Goal: Transaction & Acquisition: Purchase product/service

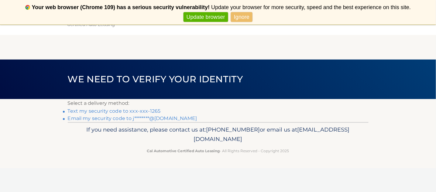
click at [119, 111] on link "Text my security code to xxx-xxx-1265" at bounding box center [114, 111] width 93 height 6
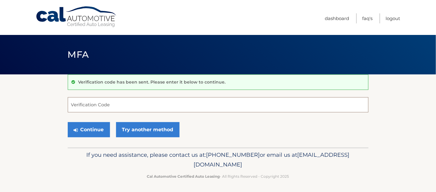
click at [114, 106] on input "Verification Code" at bounding box center [218, 104] width 301 height 15
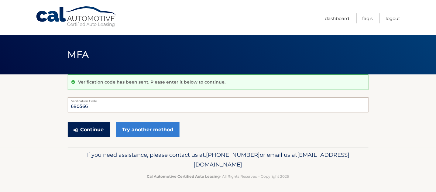
type input "680566"
click at [80, 127] on button "Continue" at bounding box center [89, 129] width 42 height 15
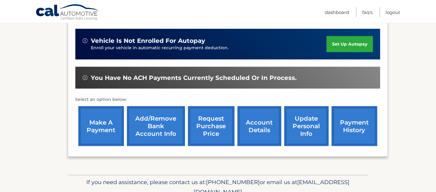
scroll to position [162, 0]
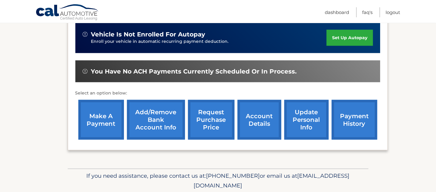
click at [100, 111] on link "make a payment" at bounding box center [101, 120] width 46 height 40
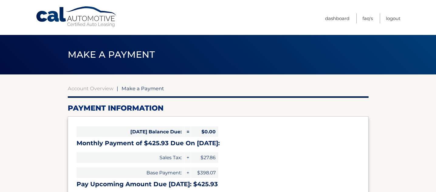
select select "YTE0YzkyODEtOTRkNy00ZDUyLTljNDMtZGQ1NzkwYmZjNGUw"
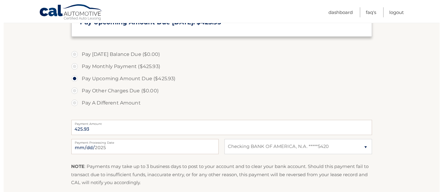
scroll to position [202, 0]
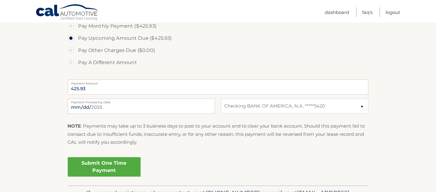
click at [103, 166] on link "Submit One Time Payment" at bounding box center [104, 166] width 73 height 19
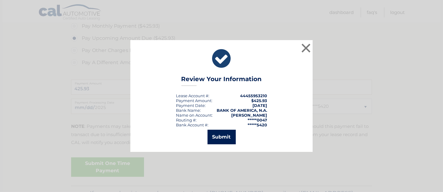
click at [220, 140] on button "Submit" at bounding box center [221, 137] width 28 height 15
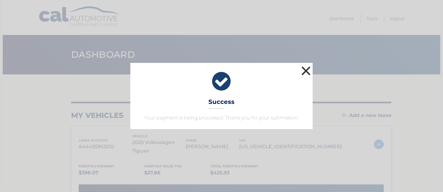
click at [307, 67] on button "×" at bounding box center [306, 71] width 12 height 12
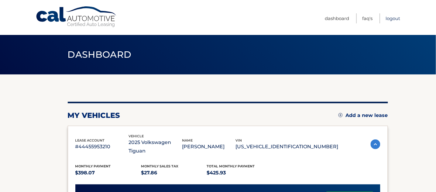
click at [389, 20] on link "Logout" at bounding box center [393, 18] width 15 height 10
